Goal: Transaction & Acquisition: Purchase product/service

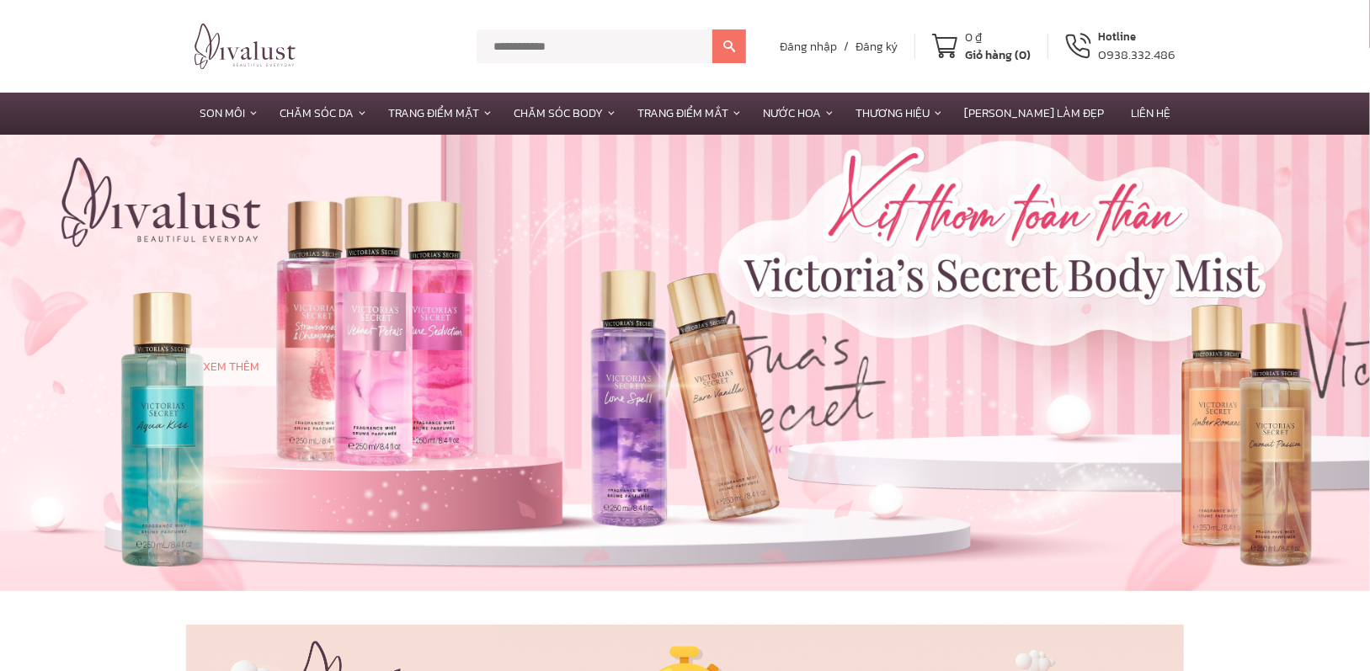
click at [584, 50] on input "text" at bounding box center [595, 46] width 236 height 34
type input "*"
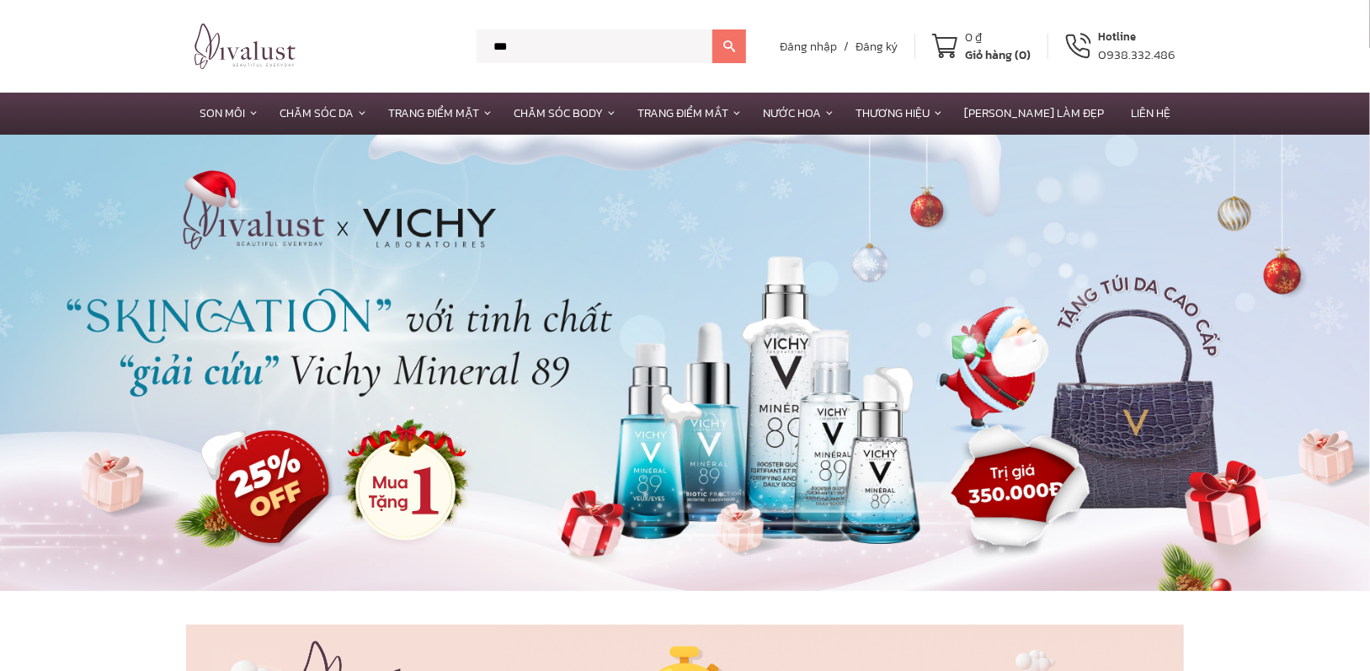
type input "***"
click at [712, 29] on button at bounding box center [729, 46] width 34 height 34
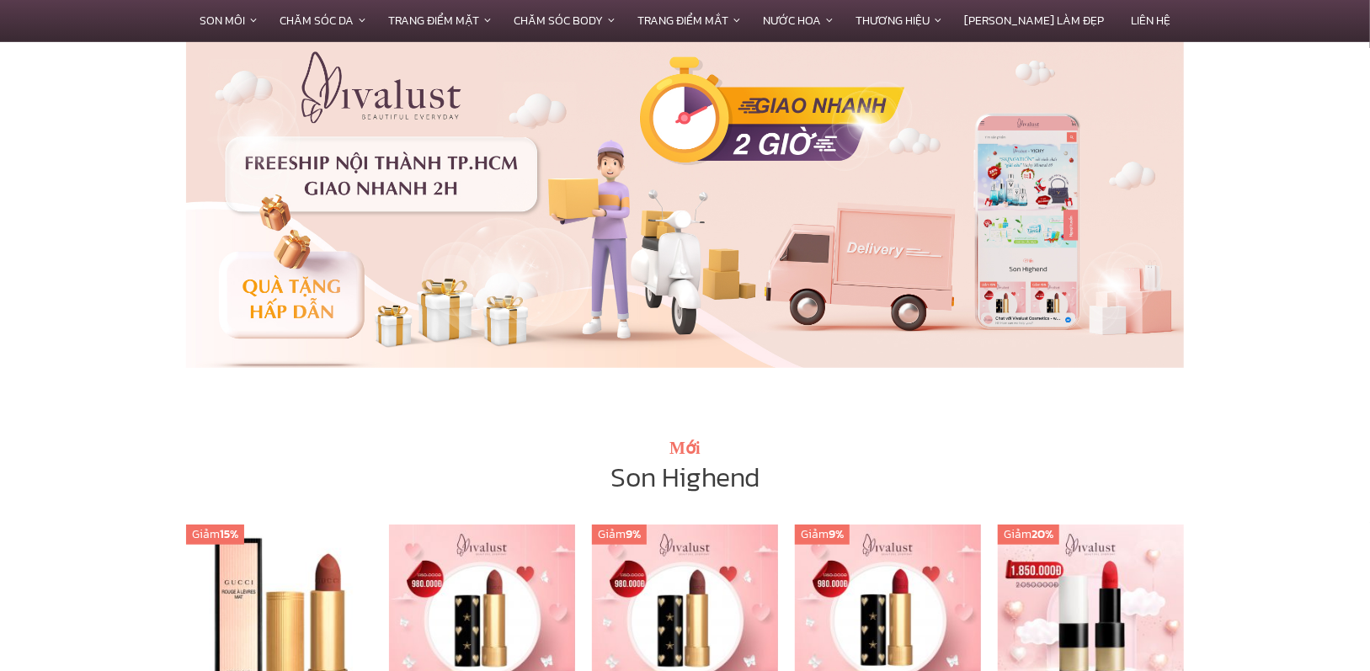
scroll to position [758, 0]
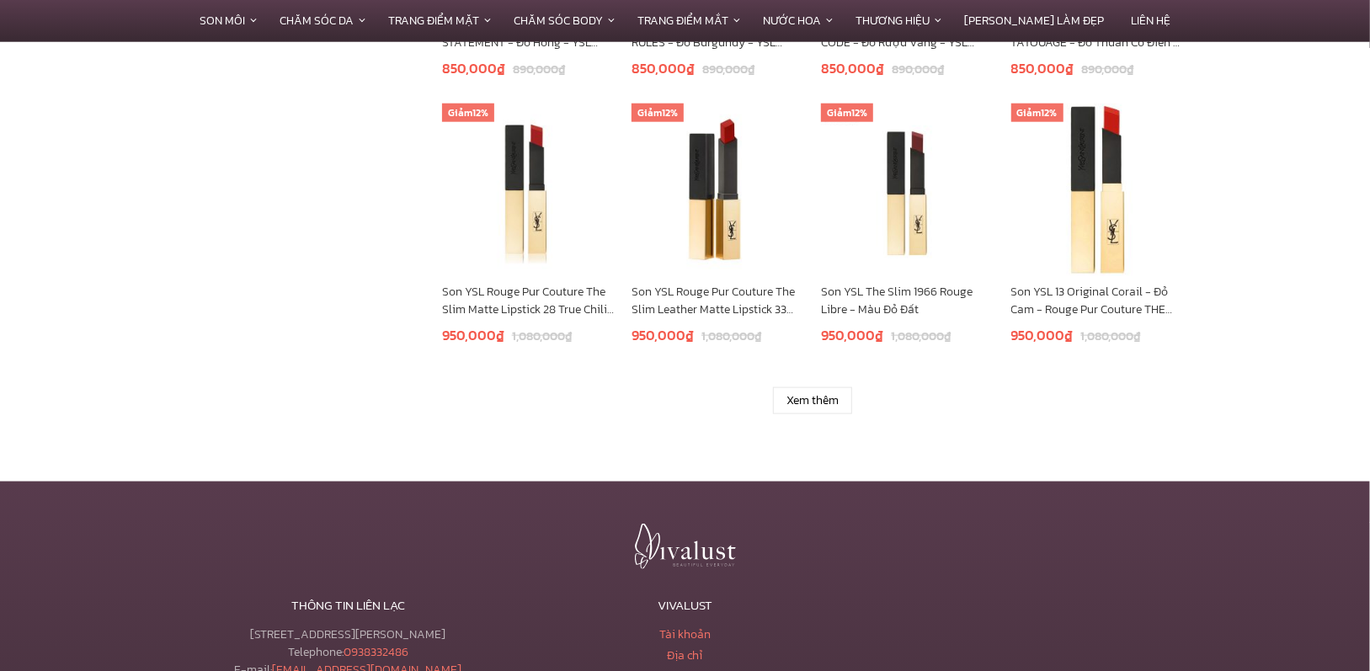
scroll to position [1347, 0]
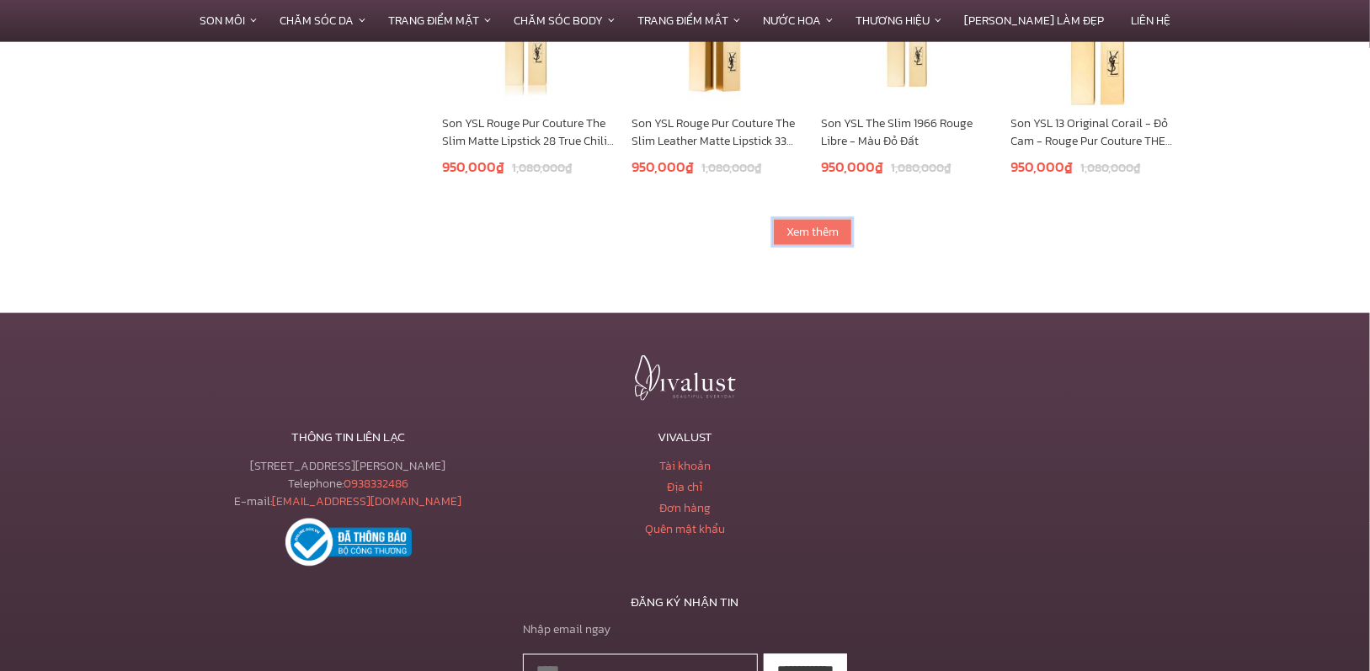
click at [833, 223] on link "Xem thêm" at bounding box center [812, 232] width 79 height 27
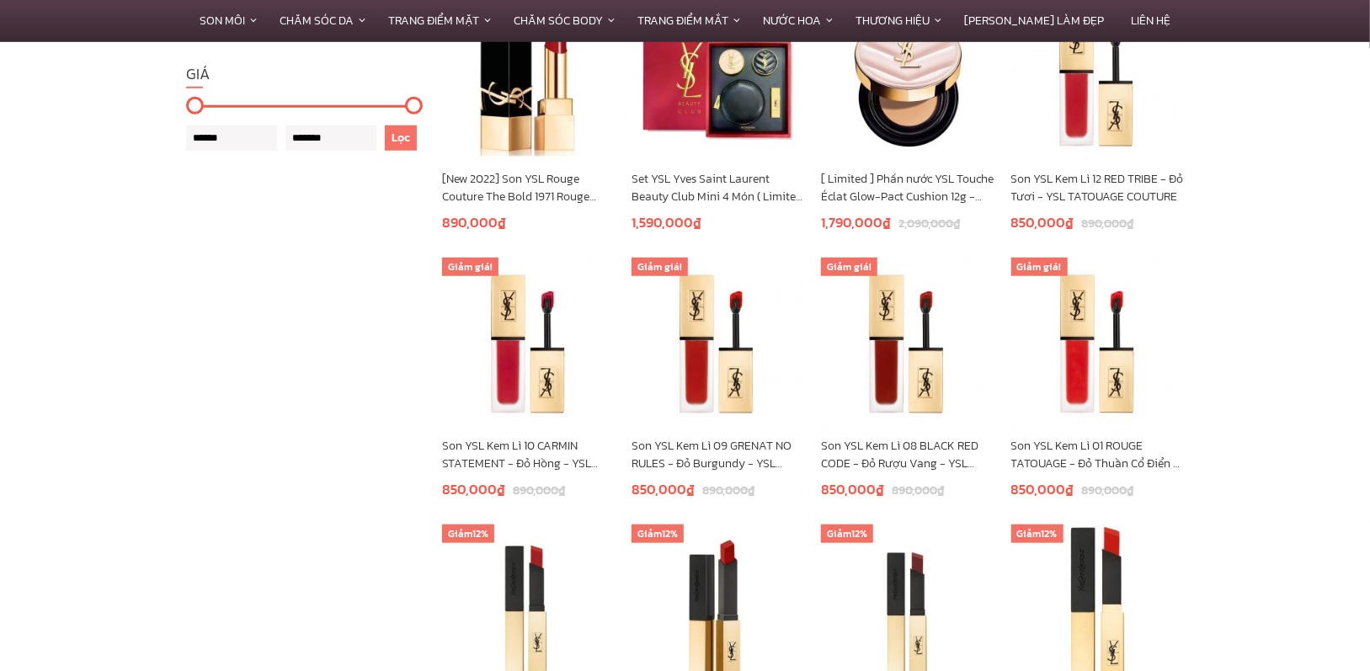
scroll to position [505, 0]
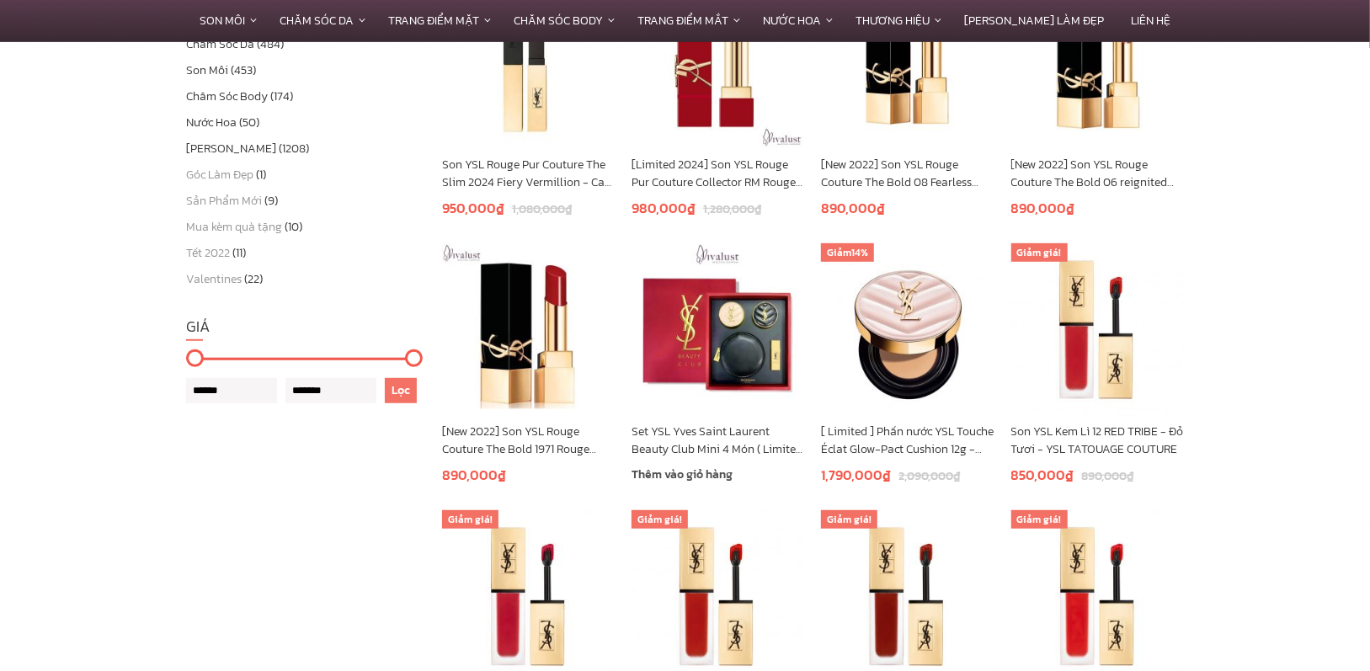
click at [713, 447] on link "Set YSL Yves Saint Laurent Beauty Club Mini 4 Món ( Limited Edition )" at bounding box center [718, 440] width 173 height 35
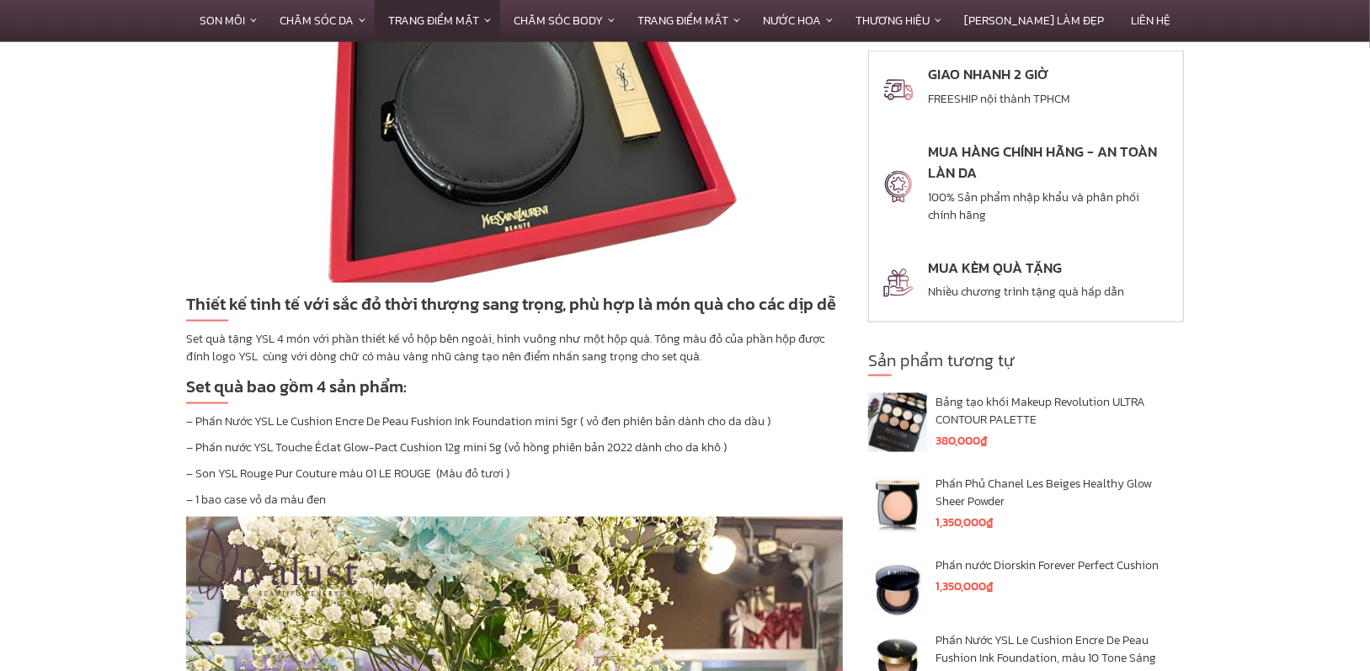
scroll to position [1432, 0]
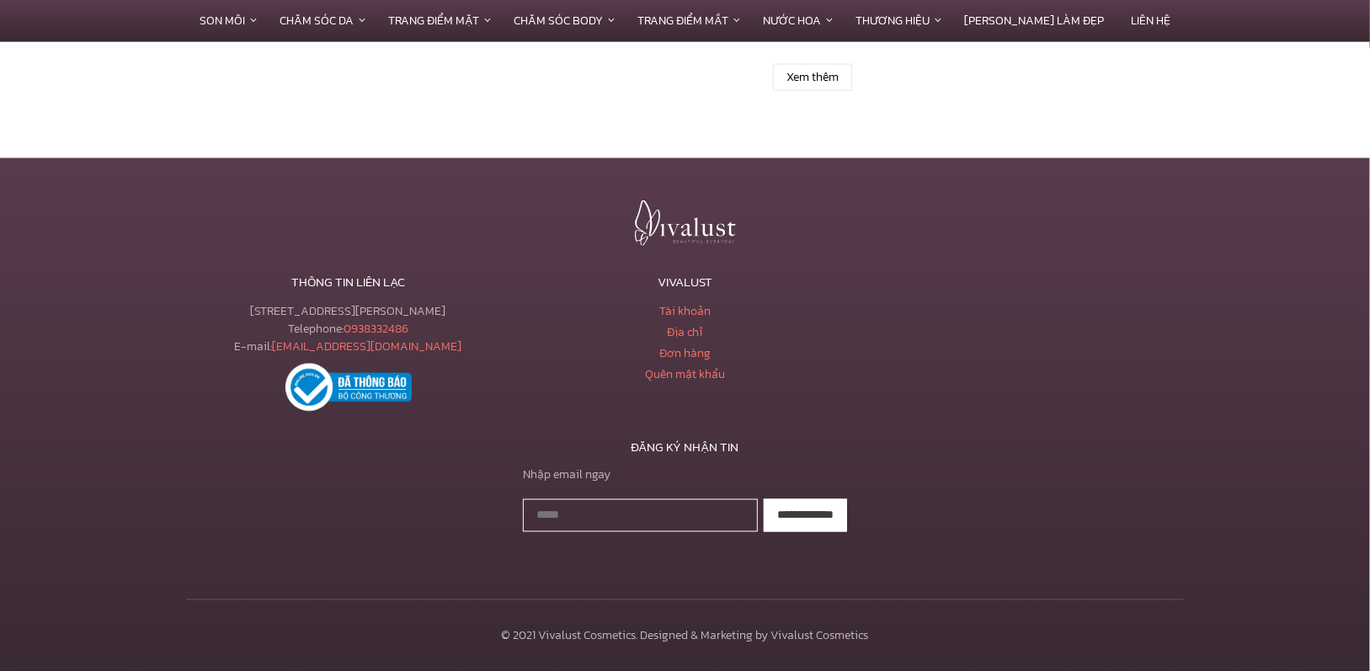
scroll to position [1250, 0]
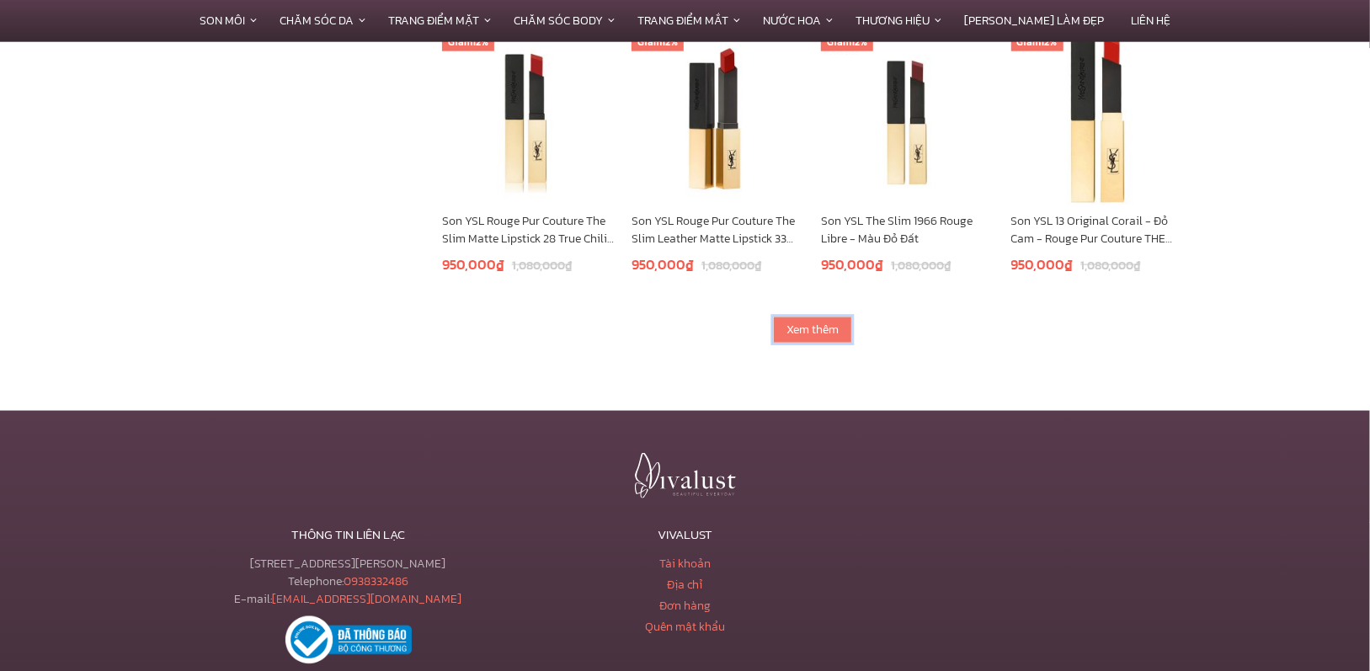
click at [831, 323] on link "Xem thêm" at bounding box center [812, 330] width 79 height 27
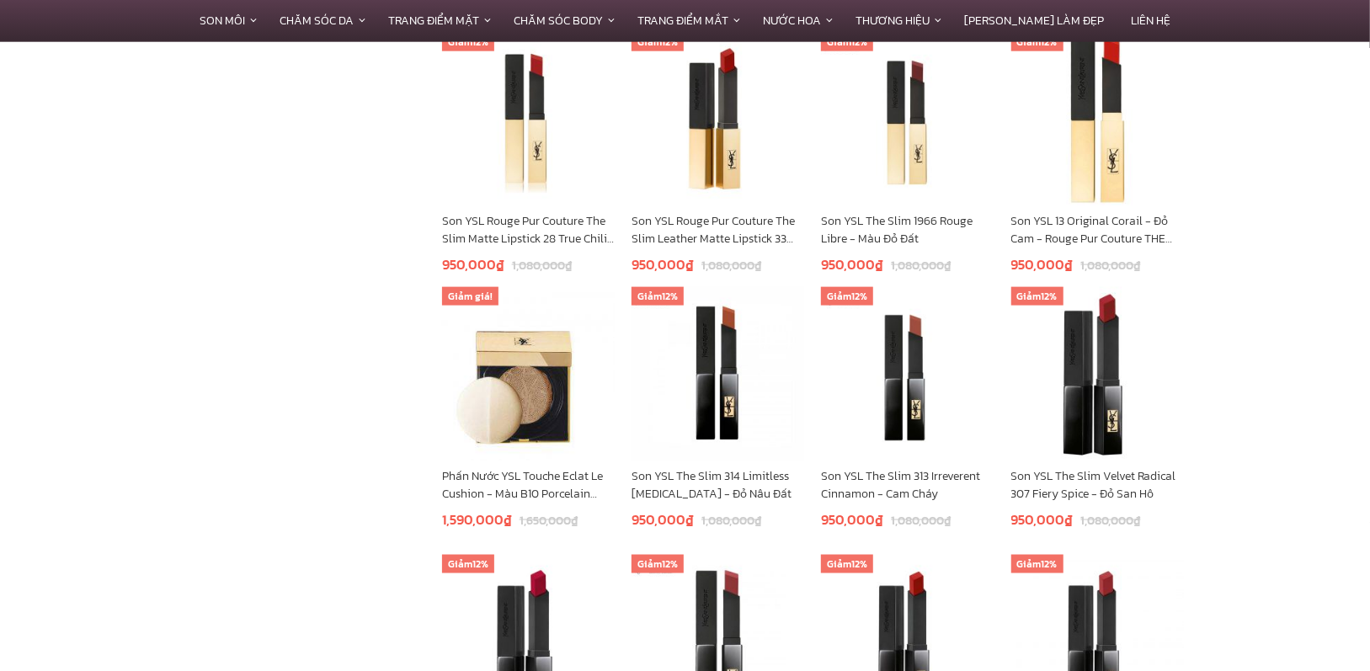
scroll to position [1502, 0]
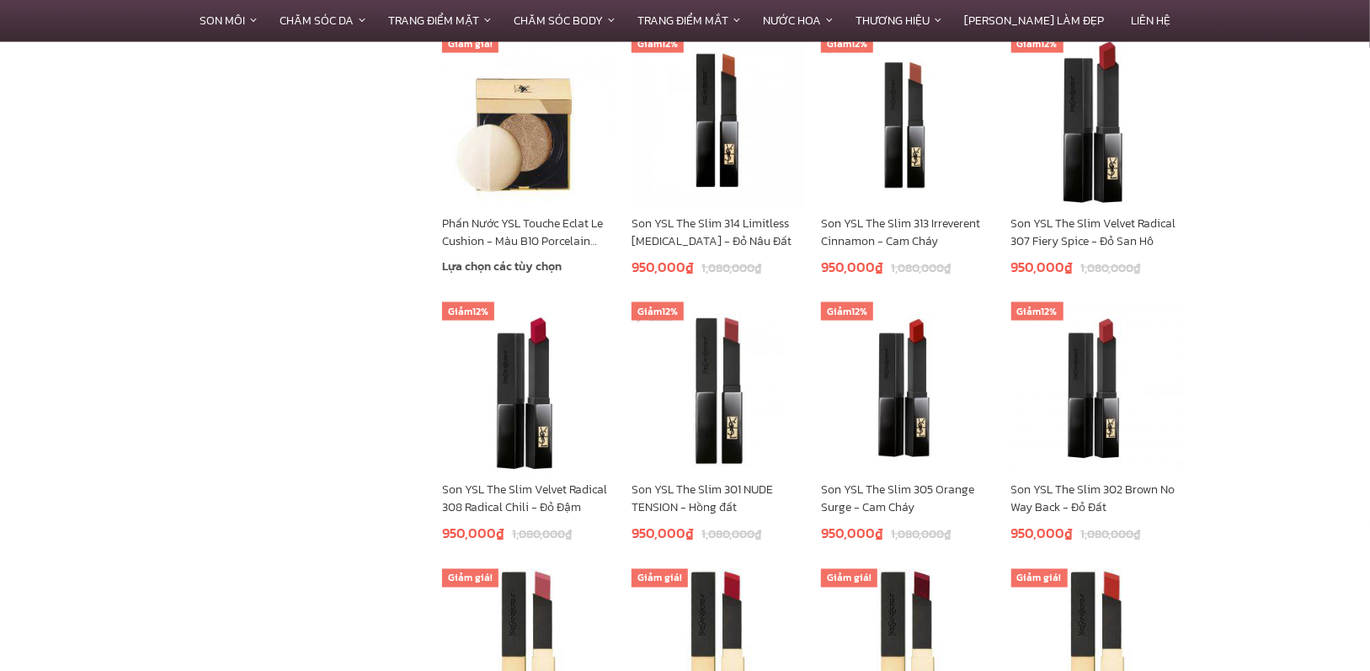
click at [509, 233] on link "Phấn Nước YSL Touche Eclat Le Cushion - Màu B10 Porcelain (Tone Sáng)" at bounding box center [528, 232] width 173 height 35
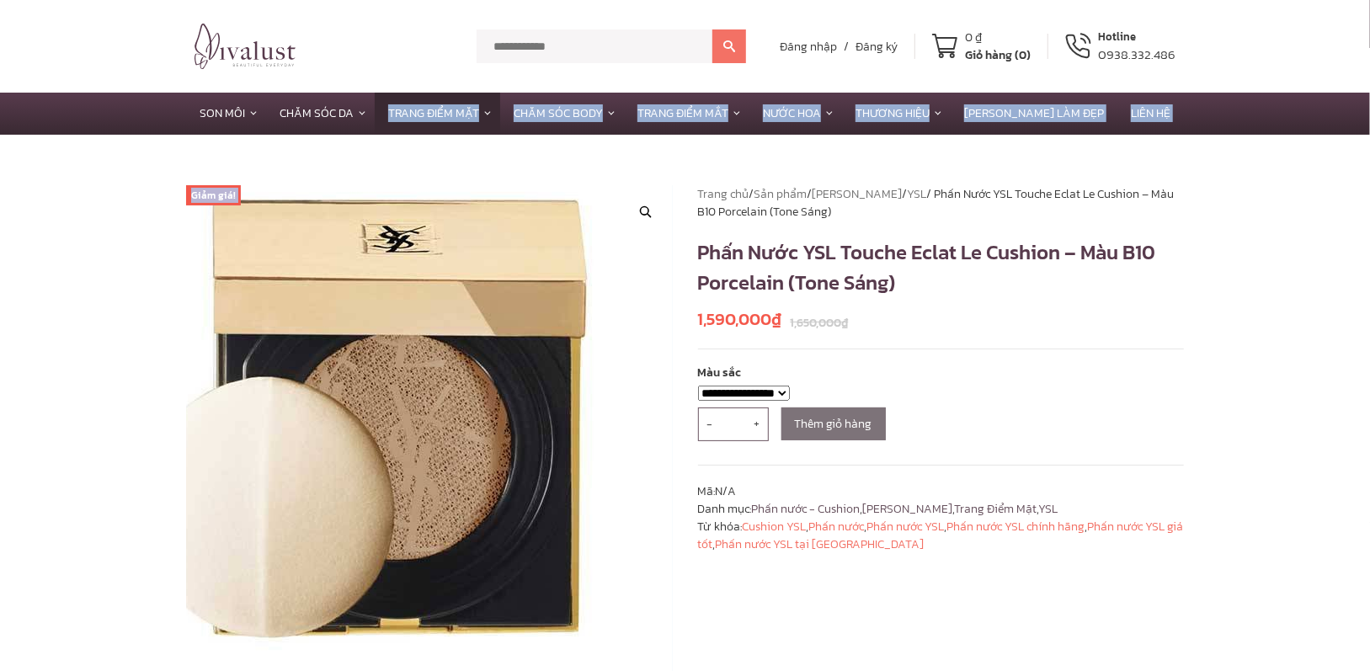
scroll to position [253, 0]
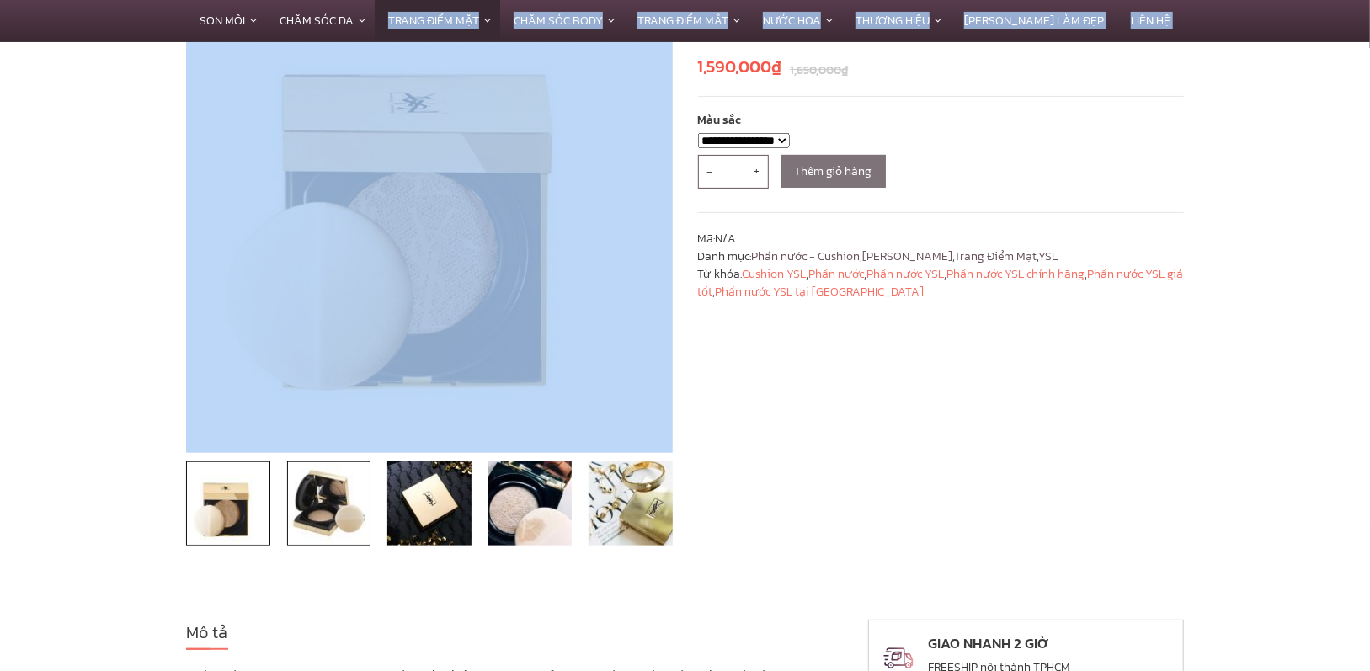
click at [342, 508] on img at bounding box center [329, 503] width 84 height 84
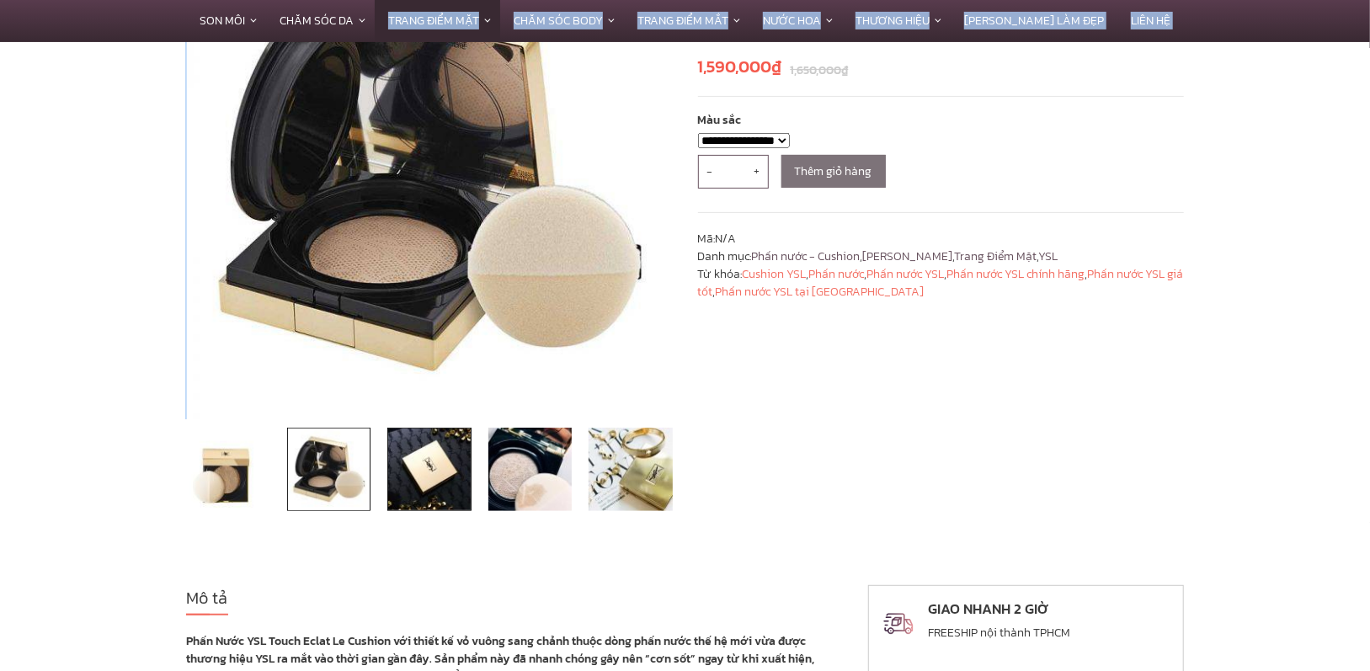
click at [419, 486] on img at bounding box center [429, 470] width 84 height 84
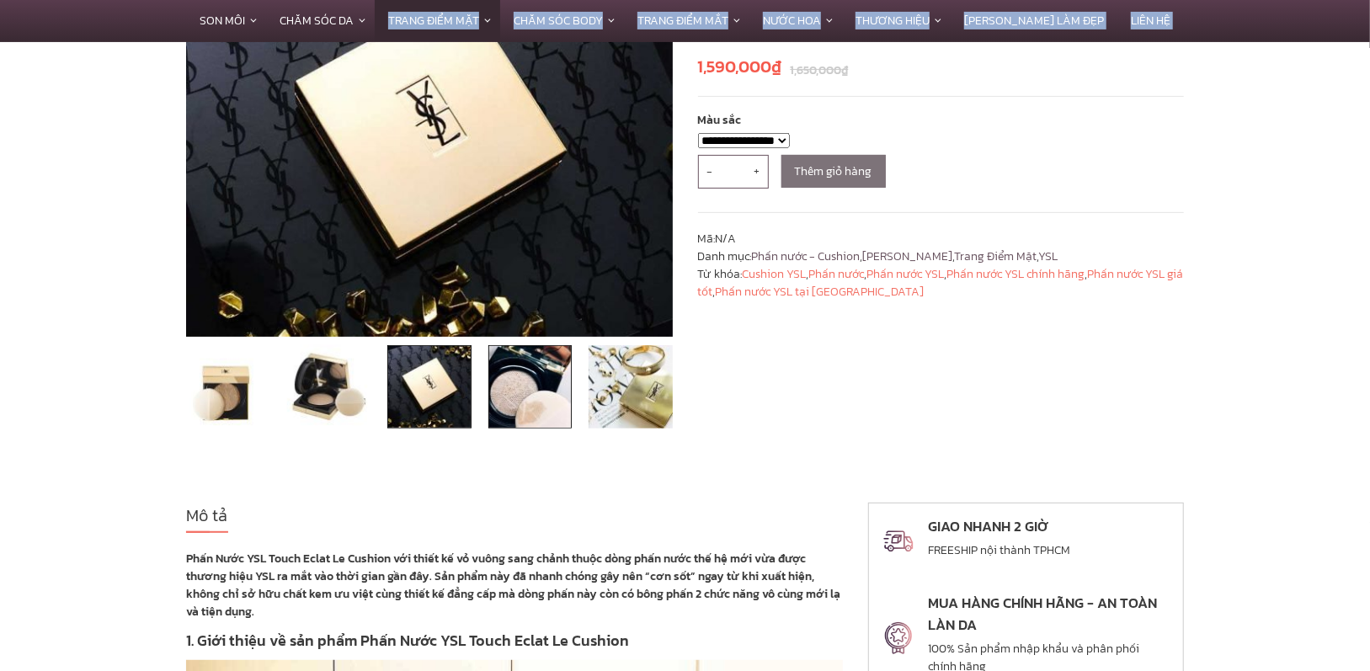
scroll to position [168, 0]
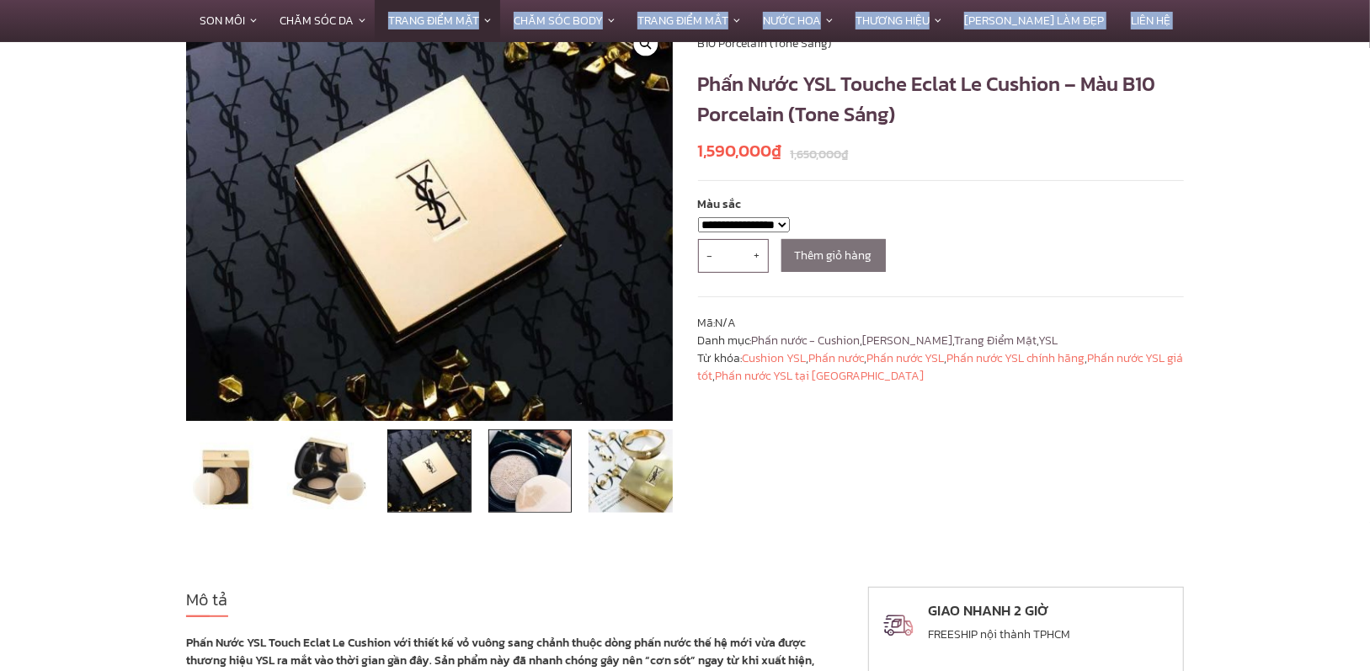
click at [526, 482] on img at bounding box center [530, 471] width 84 height 84
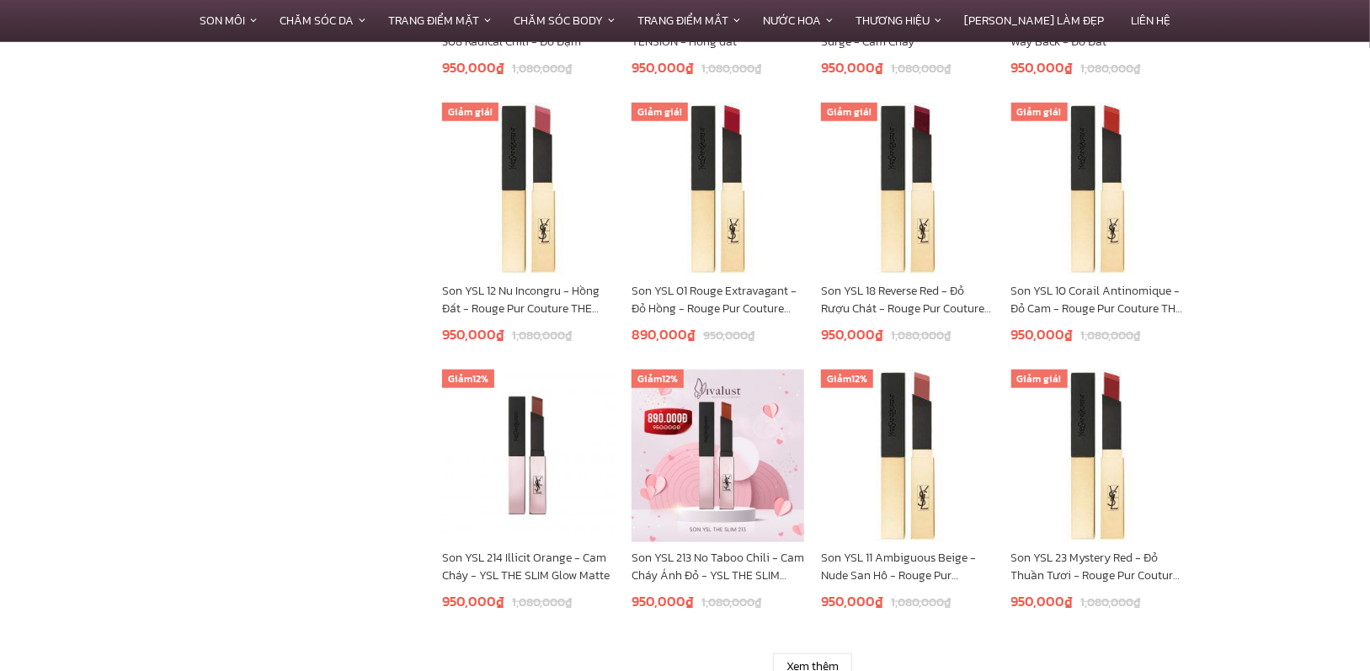
scroll to position [1081, 0]
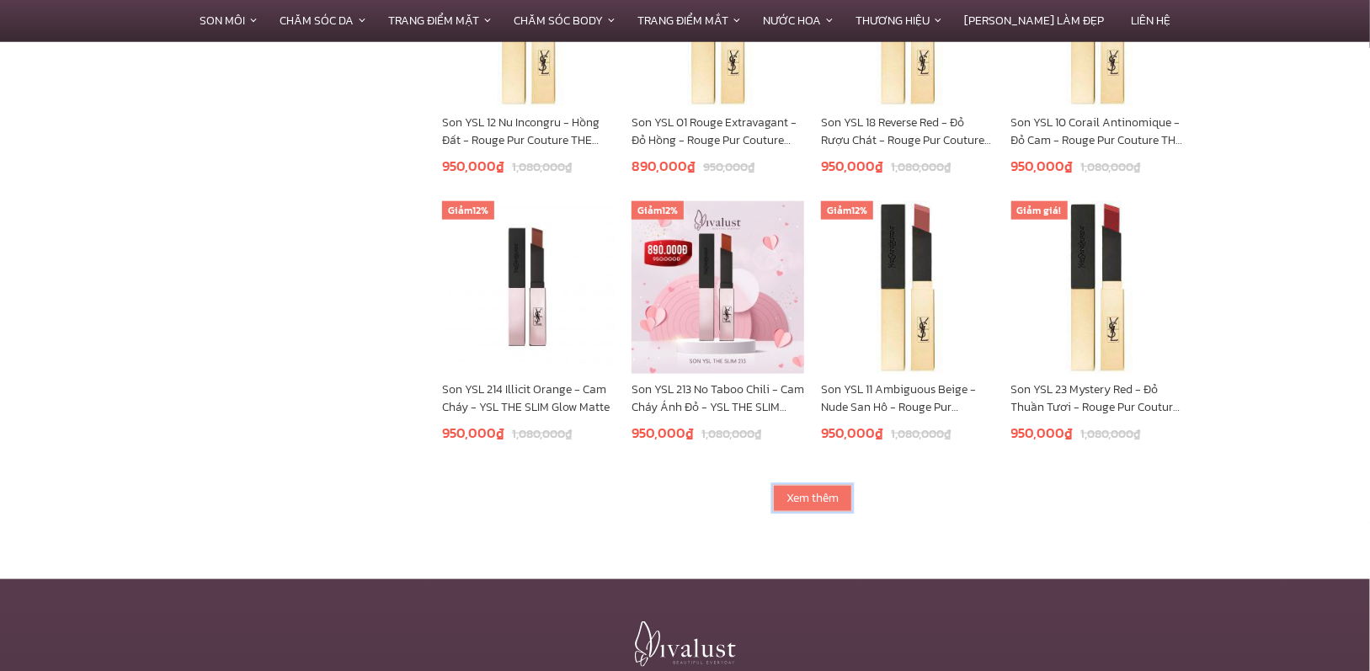
click at [811, 490] on link "Xem thêm" at bounding box center [812, 498] width 79 height 27
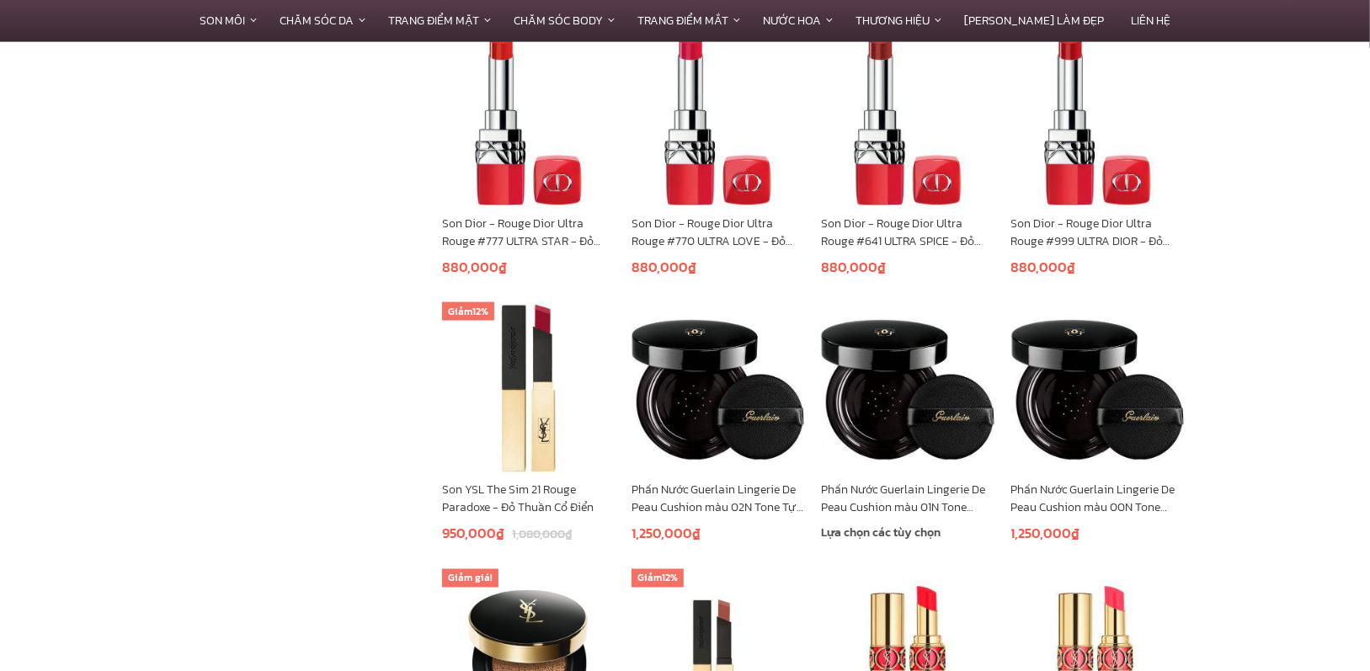
scroll to position [1671, 0]
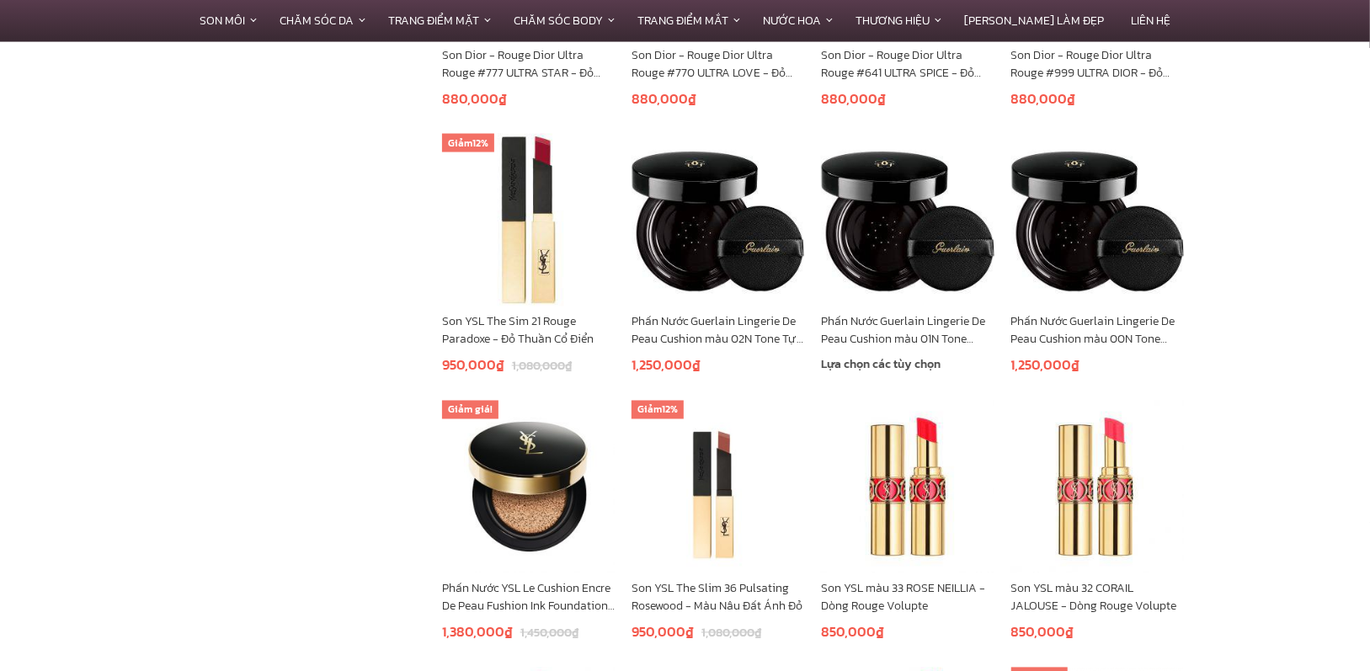
scroll to position [1839, 0]
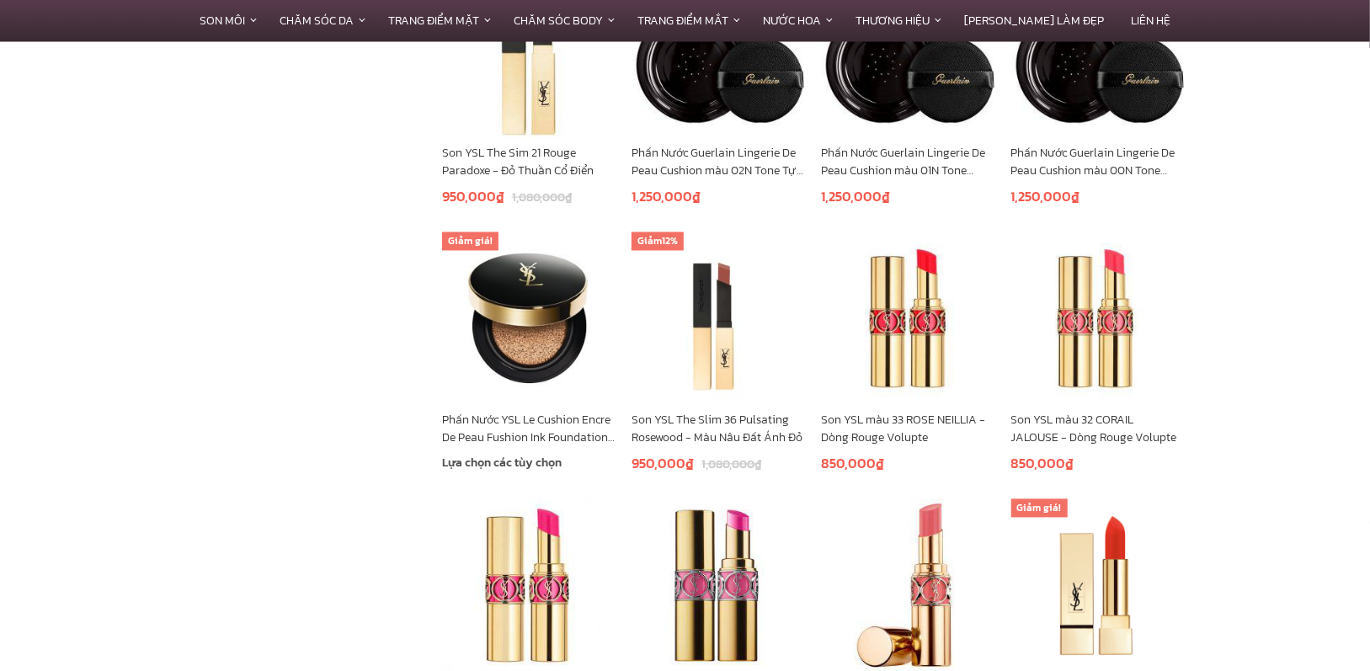
click at [520, 422] on link "Phấn Nước YSL Le Cushion Encre De Peau Fushion Ink Foundation, màu 20 Tự nhiên" at bounding box center [528, 429] width 173 height 35
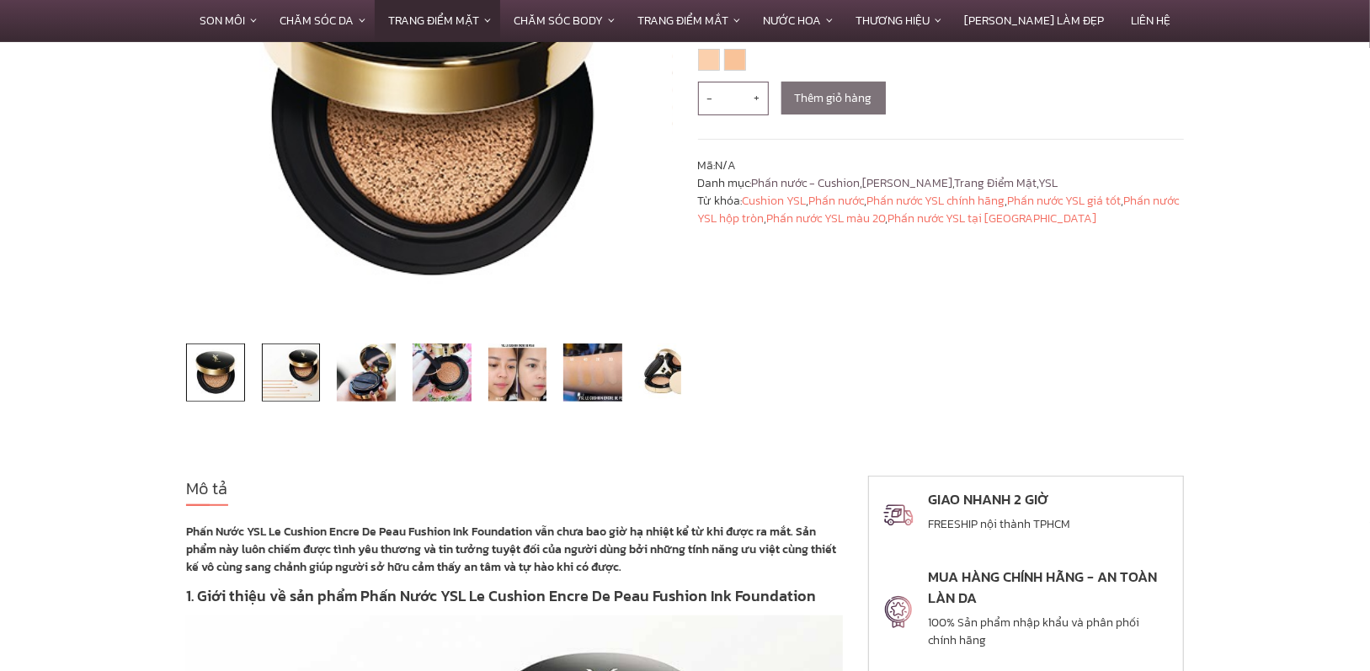
scroll to position [168, 0]
